Goal: Task Accomplishment & Management: Manage account settings

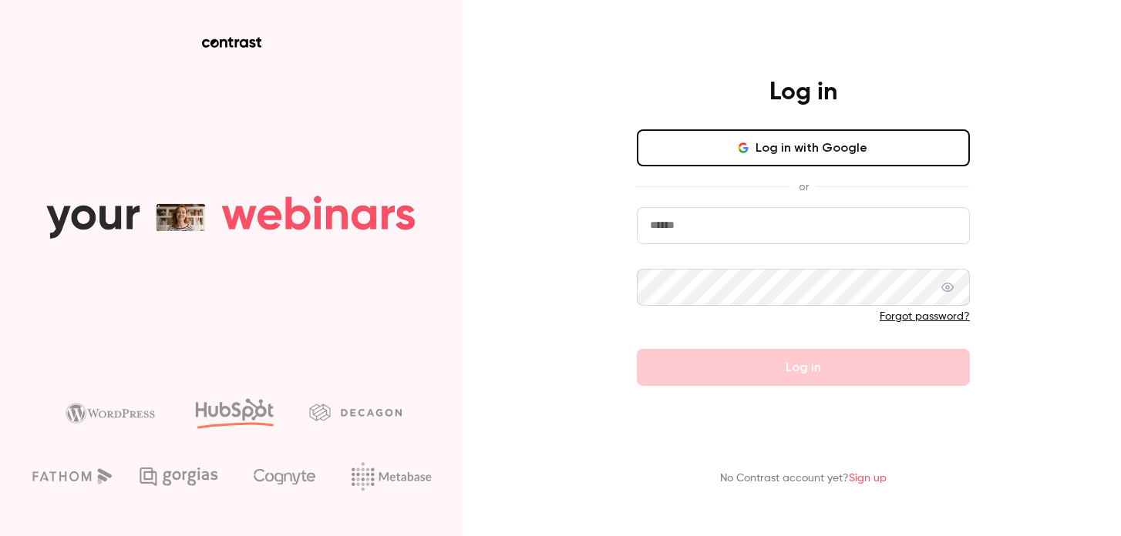
click at [746, 229] on input "email" at bounding box center [803, 225] width 333 height 37
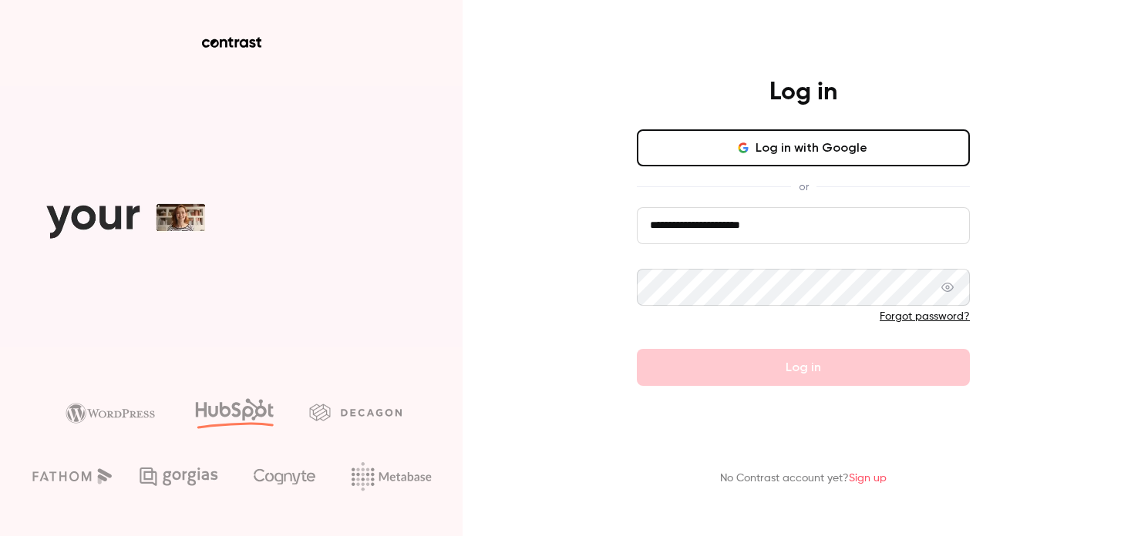
type input "**********"
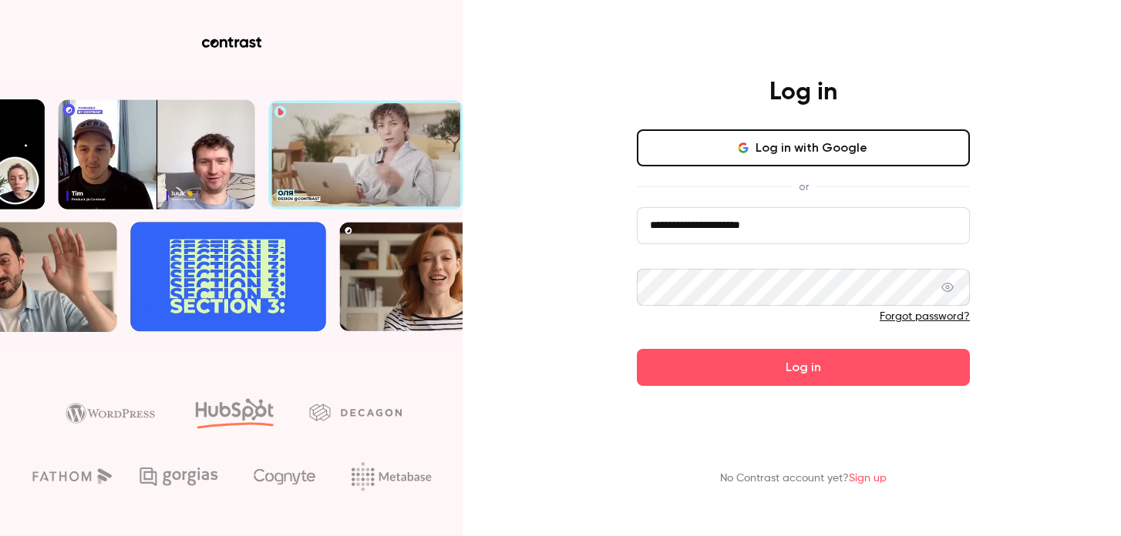
click at [637, 349] on button "Log in" at bounding box center [803, 367] width 333 height 37
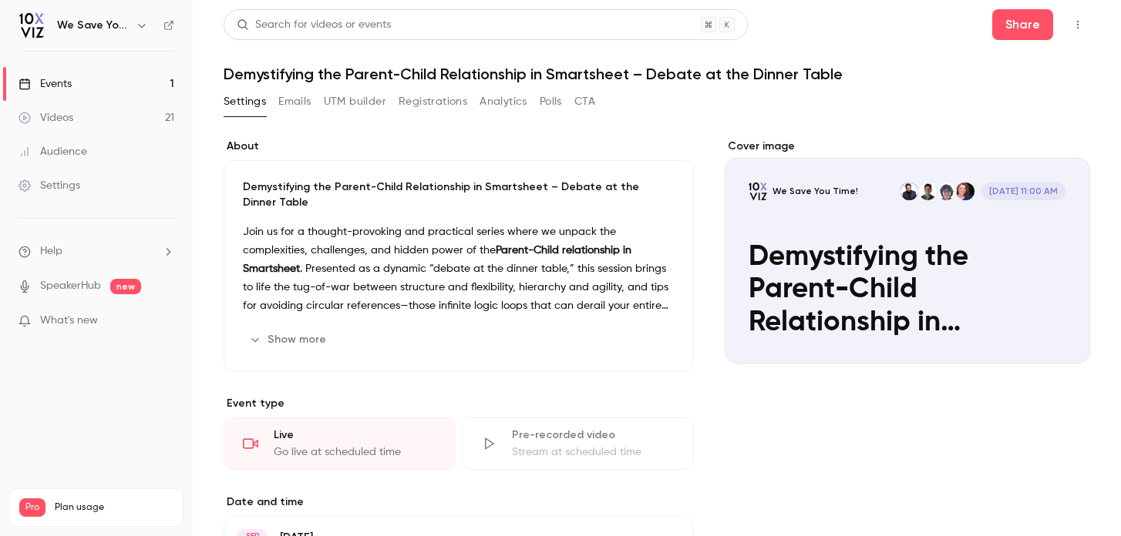
click at [314, 346] on button "Show more" at bounding box center [289, 340] width 92 height 25
